Goal: Use online tool/utility: Utilize a website feature to perform a specific function

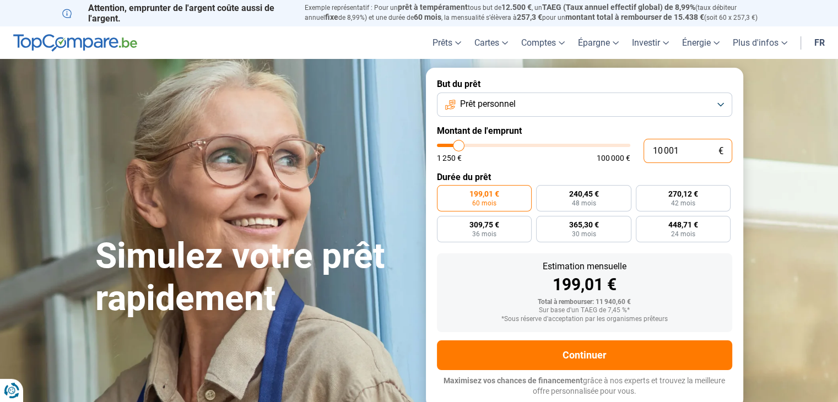
click at [686, 146] on input "10 001" at bounding box center [687, 151] width 89 height 24
type input "1 000"
type input "1250"
type input "100"
type input "1250"
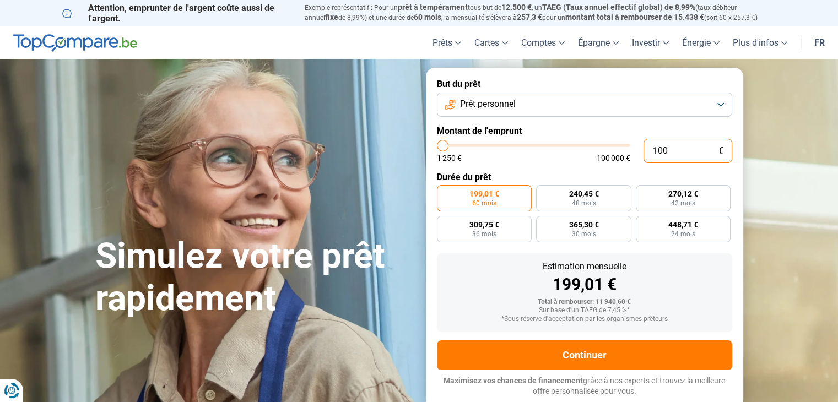
type input "10"
type input "1250"
type input "1"
type input "1250"
type input "0"
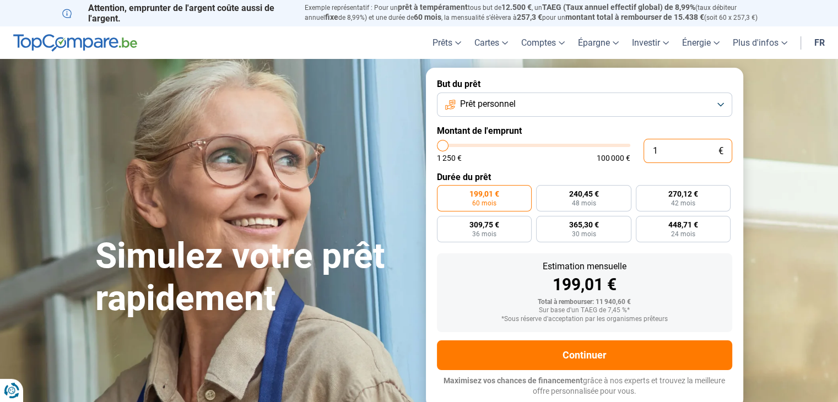
type input "1250"
type input "1 250"
type input "1250"
radio input "true"
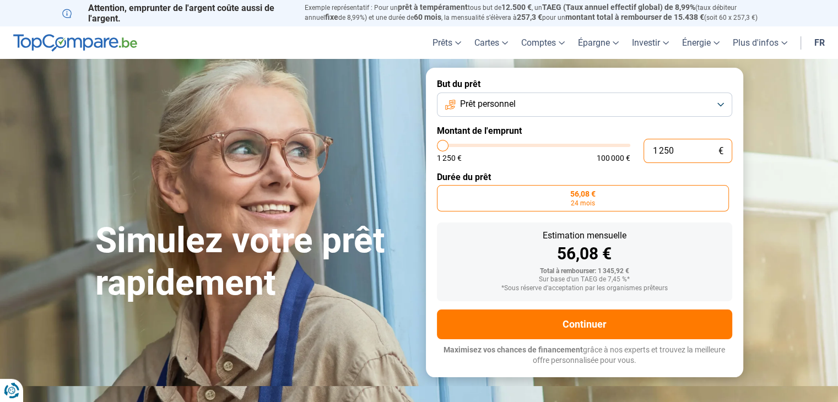
type input "12 503"
type input "12500"
radio input "false"
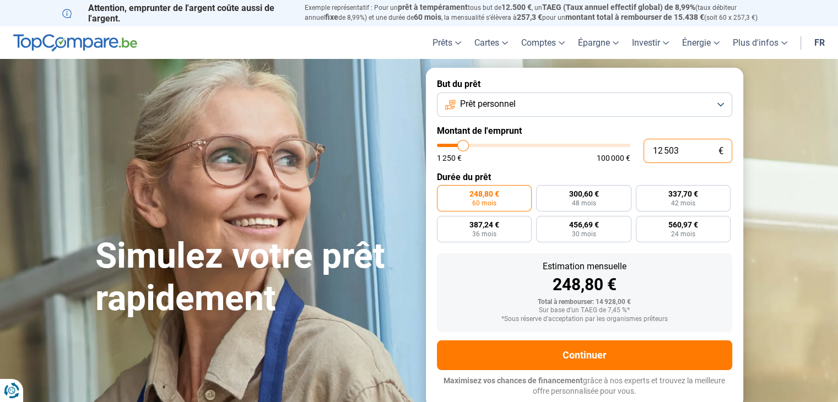
type input "125 031"
type input "100000"
type input "100 000"
type input "100000"
radio input "false"
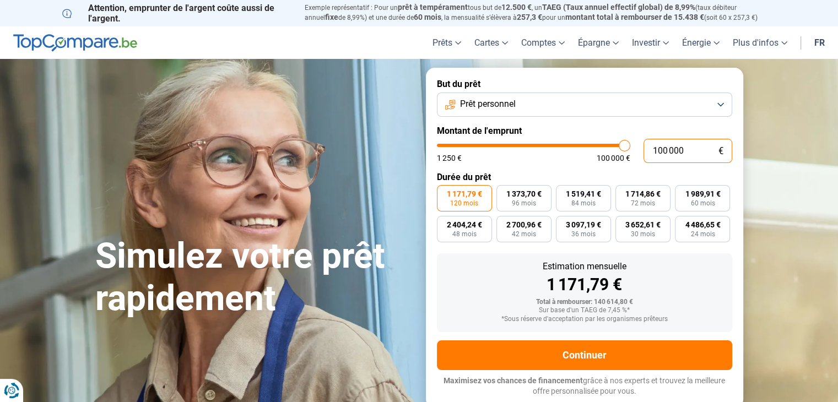
type input "10 000"
type input "10000"
type input "1 000"
type input "1250"
type input "100"
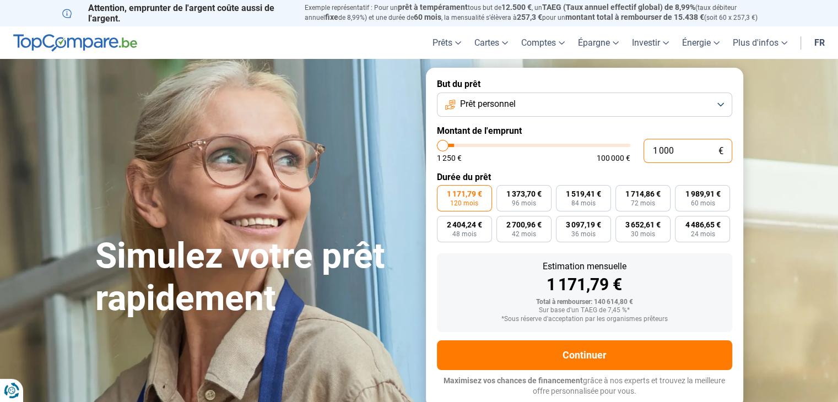
type input "1250"
type input "10"
type input "1250"
type input "1"
type input "1250"
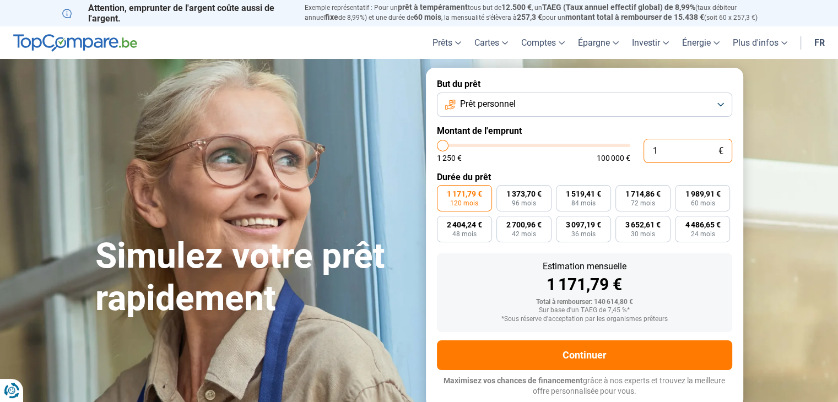
type input "0"
type input "1250"
type input "3"
type input "1250"
type input "31"
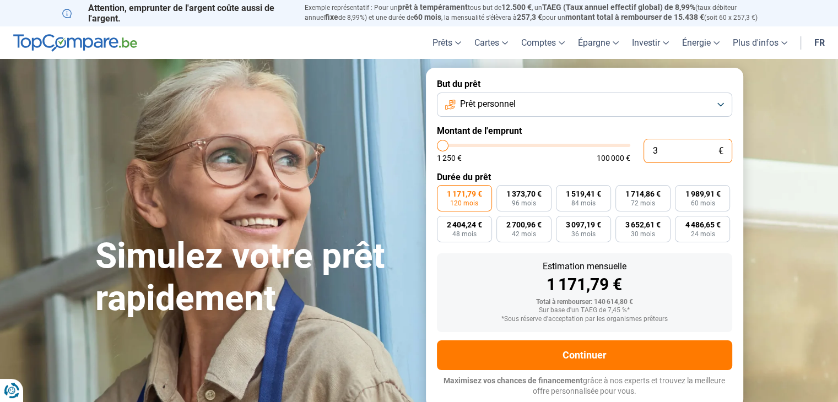
type input "1250"
type input "310"
type input "1250"
type input "3 100"
type input "3000"
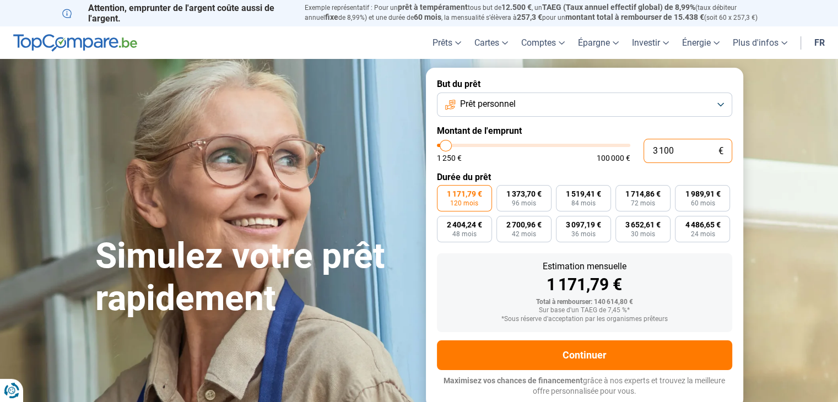
radio input "true"
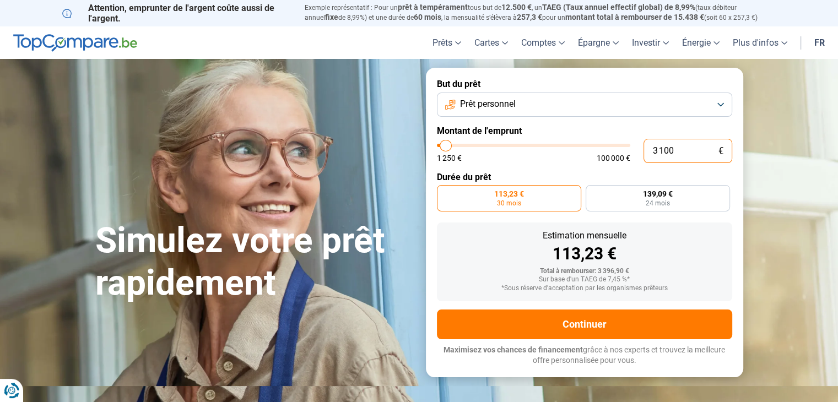
type input "3 100"
